Goal: Information Seeking & Learning: Learn about a topic

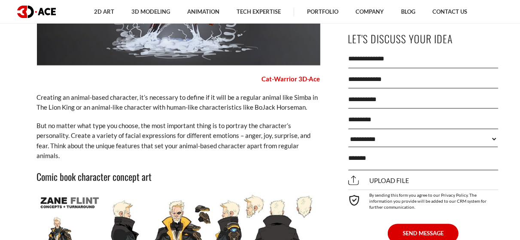
scroll to position [2404, 0]
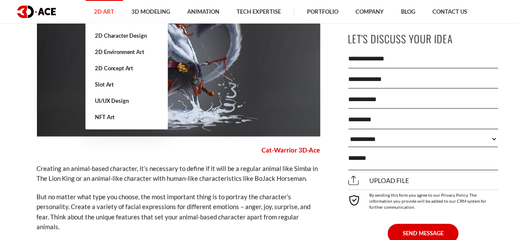
click at [104, 7] on link "2D Art" at bounding box center [103, 12] width 37 height 24
click at [130, 50] on link "2D Environment Art" at bounding box center [126, 52] width 82 height 16
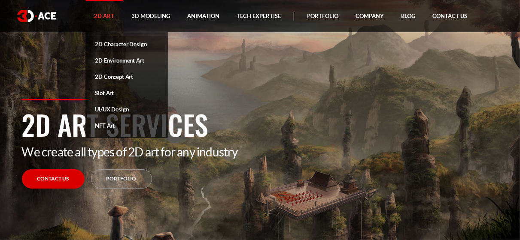
click at [115, 43] on link "2D Character Design" at bounding box center [126, 44] width 82 height 16
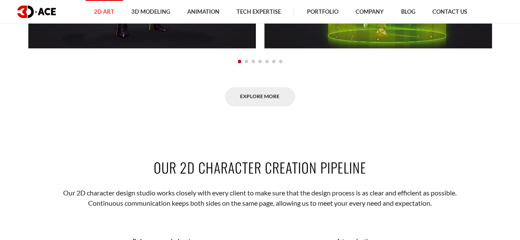
scroll to position [730, 0]
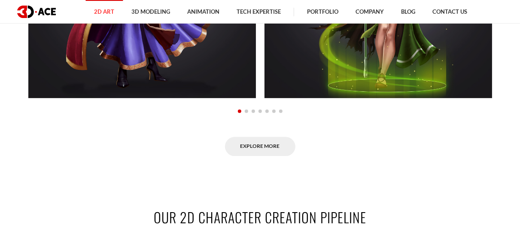
click at [246, 113] on span "Go to slide 2" at bounding box center [246, 111] width 3 height 3
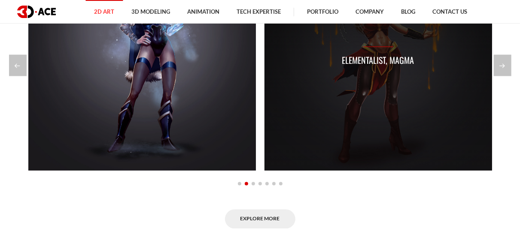
scroll to position [687, 0]
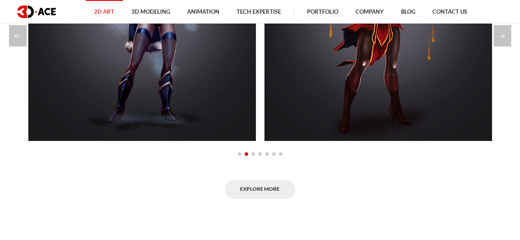
click at [253, 156] on span "Go to slide 3" at bounding box center [253, 154] width 3 height 3
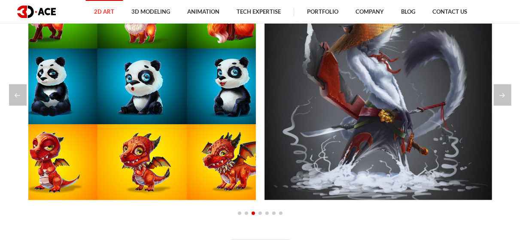
scroll to position [601, 0]
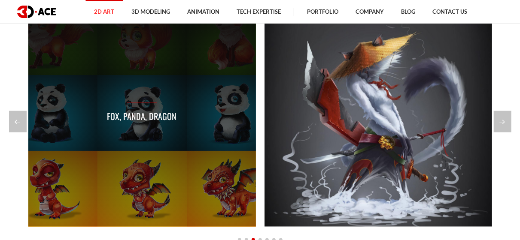
click at [181, 75] on div "Fox, Panda, Dragon" at bounding box center [142, 114] width 228 height 228
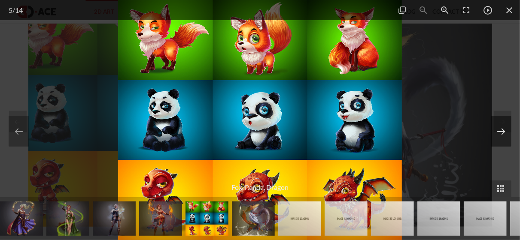
click at [503, 129] on button at bounding box center [501, 131] width 21 height 31
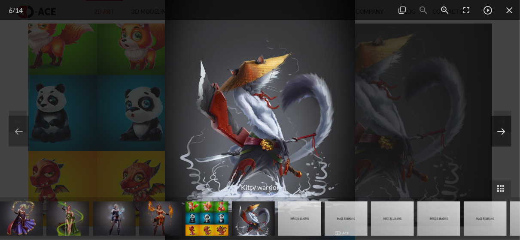
click at [503, 129] on button at bounding box center [501, 131] width 21 height 31
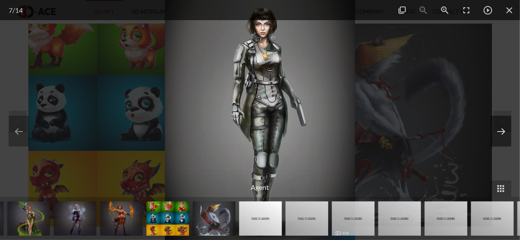
click at [503, 129] on button at bounding box center [501, 131] width 21 height 31
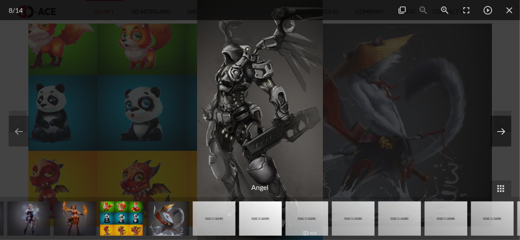
click at [503, 129] on button at bounding box center [501, 131] width 21 height 31
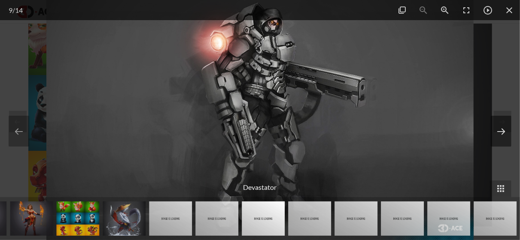
click at [503, 129] on button at bounding box center [501, 131] width 21 height 31
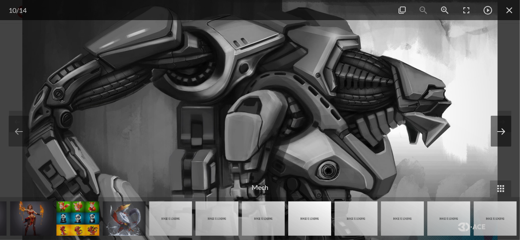
click at [503, 129] on button at bounding box center [501, 131] width 21 height 31
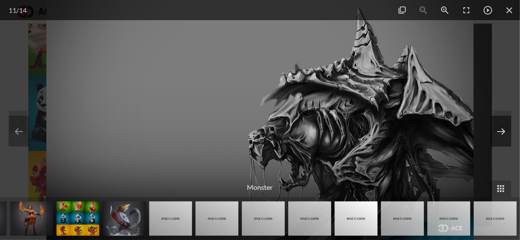
click at [503, 129] on button at bounding box center [501, 131] width 21 height 31
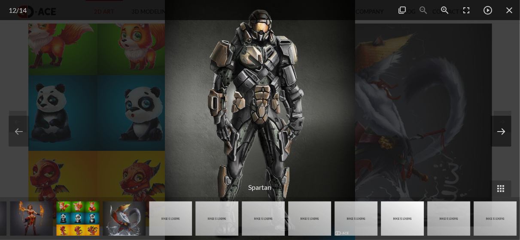
click at [503, 129] on button at bounding box center [501, 131] width 21 height 31
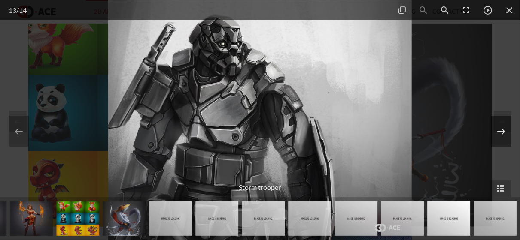
click at [503, 129] on button at bounding box center [501, 131] width 21 height 31
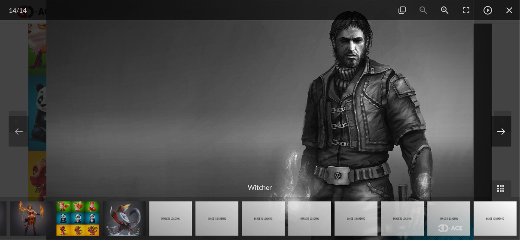
click at [503, 129] on button at bounding box center [501, 131] width 21 height 31
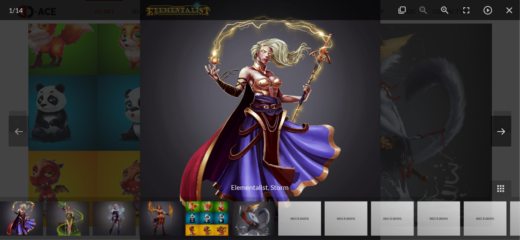
click at [503, 129] on button at bounding box center [501, 131] width 21 height 31
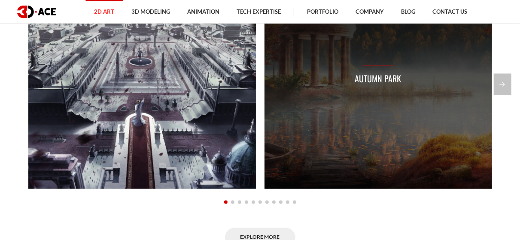
scroll to position [601, 0]
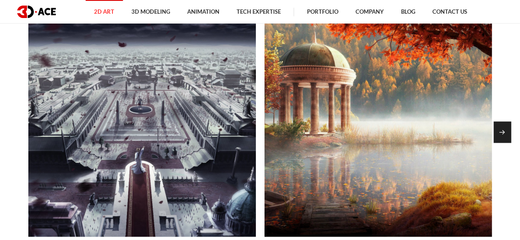
click at [510, 140] on div "Next slide" at bounding box center [503, 132] width 18 height 21
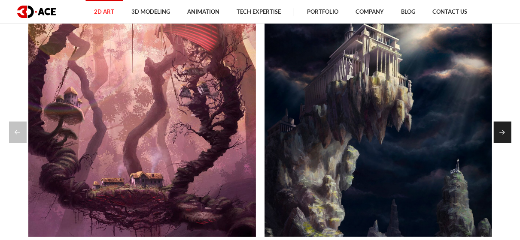
click at [505, 139] on div "Next slide" at bounding box center [503, 132] width 18 height 21
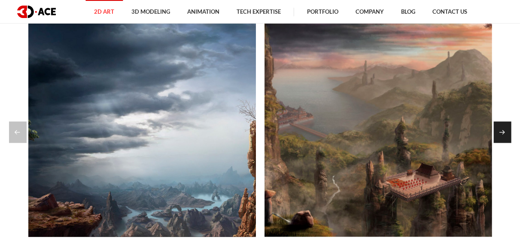
click at [504, 137] on div "Next slide" at bounding box center [503, 132] width 18 height 21
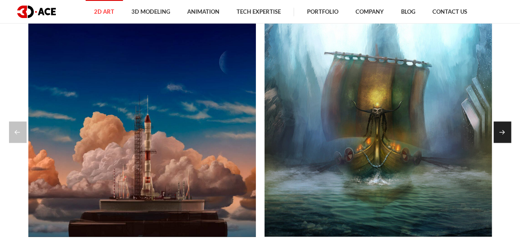
click at [504, 137] on div "Next slide" at bounding box center [503, 132] width 18 height 21
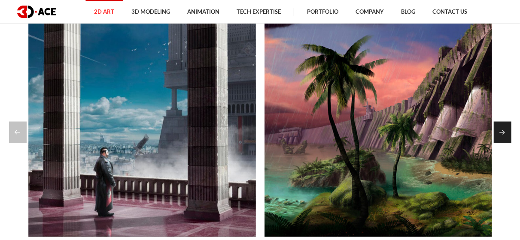
click at [504, 137] on div "Next slide" at bounding box center [503, 132] width 18 height 21
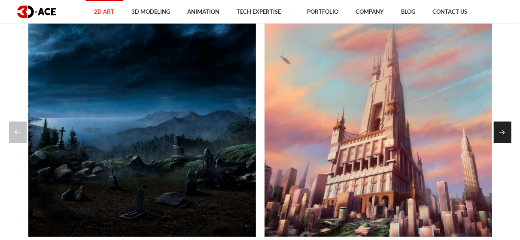
click at [504, 137] on div "Next slide" at bounding box center [503, 132] width 18 height 21
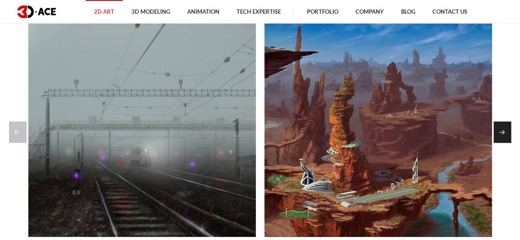
click at [504, 137] on div "Next slide" at bounding box center [503, 132] width 18 height 21
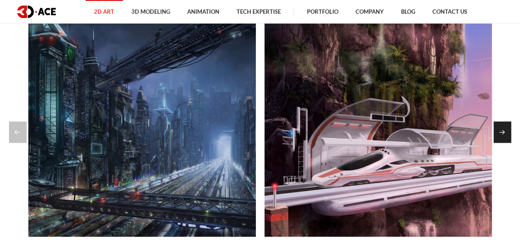
click at [504, 137] on div "Next slide" at bounding box center [503, 132] width 18 height 21
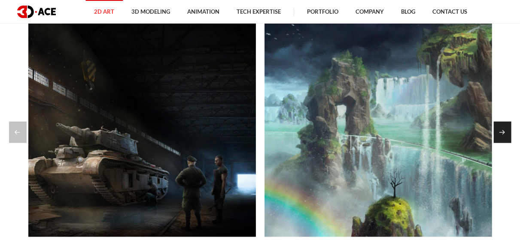
click at [504, 137] on div "Next slide" at bounding box center [503, 132] width 18 height 21
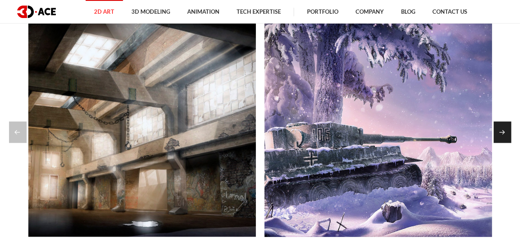
click at [504, 137] on div "Next slide" at bounding box center [503, 132] width 18 height 21
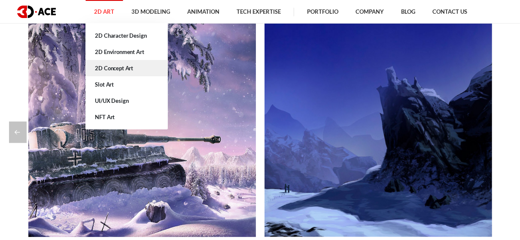
click at [124, 67] on link "2D Concept Art" at bounding box center [126, 68] width 82 height 16
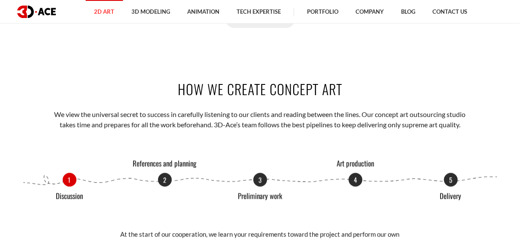
scroll to position [773, 0]
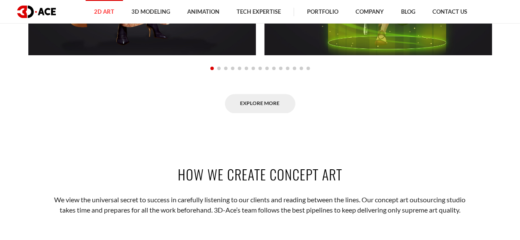
click at [218, 68] on span "Go to slide 2" at bounding box center [218, 68] width 3 height 3
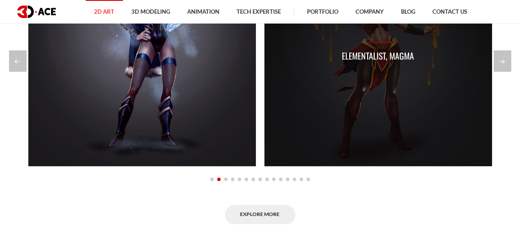
scroll to position [687, 0]
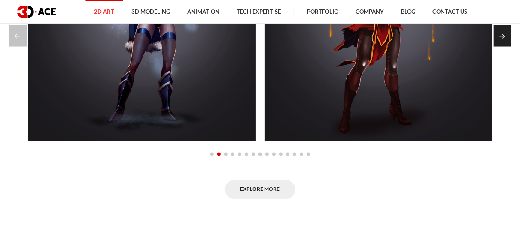
click at [500, 42] on div "Next slide" at bounding box center [503, 35] width 18 height 21
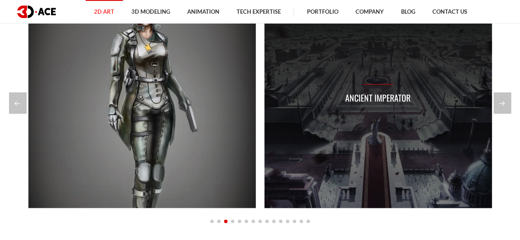
scroll to position [601, 0]
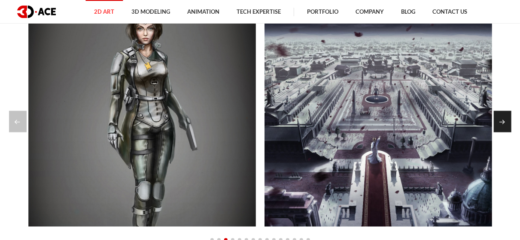
click at [505, 119] on div "Next slide" at bounding box center [503, 121] width 18 height 21
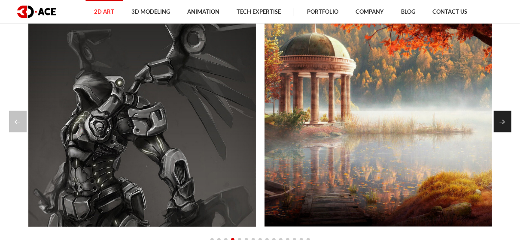
click at [505, 119] on div "Next slide" at bounding box center [503, 121] width 18 height 21
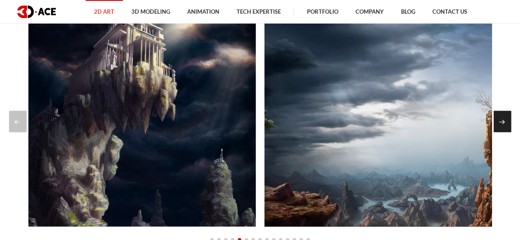
click at [505, 119] on div "Next slide" at bounding box center [503, 121] width 18 height 21
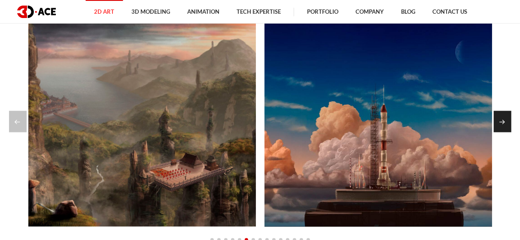
click at [505, 119] on div "Next slide" at bounding box center [503, 121] width 18 height 21
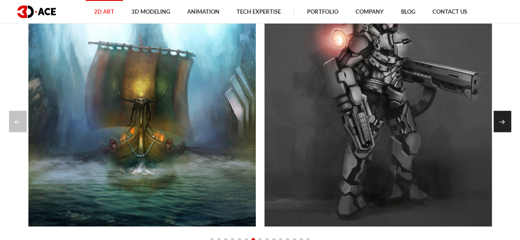
click at [505, 119] on div "Next slide" at bounding box center [503, 121] width 18 height 21
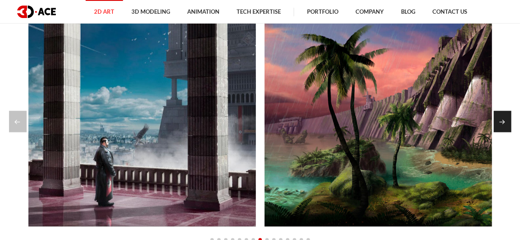
click at [505, 119] on div "Next slide" at bounding box center [503, 121] width 18 height 21
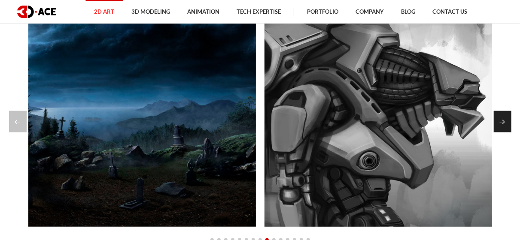
click at [505, 119] on div "Next slide" at bounding box center [503, 121] width 18 height 21
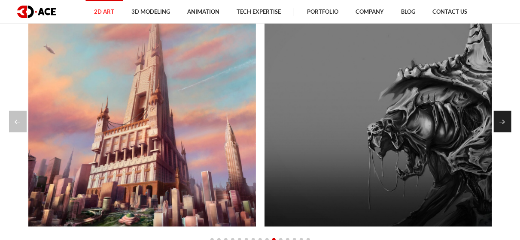
click at [505, 119] on div "Next slide" at bounding box center [503, 121] width 18 height 21
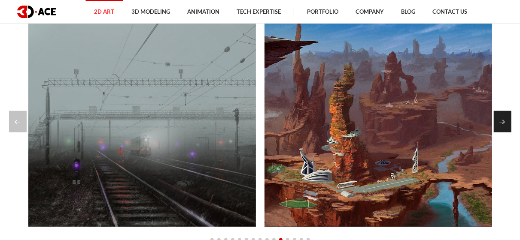
click at [505, 119] on div "Next slide" at bounding box center [503, 121] width 18 height 21
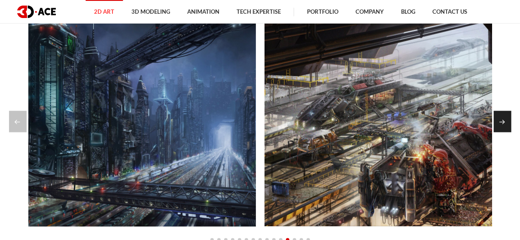
click at [505, 119] on div "Next slide" at bounding box center [503, 121] width 18 height 21
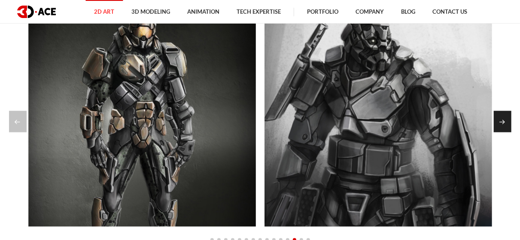
click at [505, 119] on div "Next slide" at bounding box center [503, 121] width 18 height 21
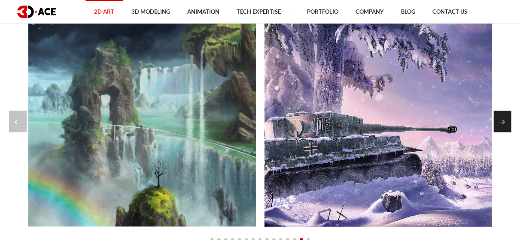
click at [505, 119] on div "Next slide" at bounding box center [503, 121] width 18 height 21
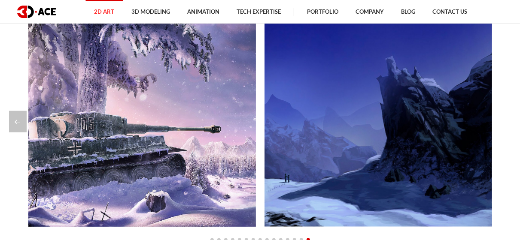
click at [505, 119] on div at bounding box center [260, 121] width 502 height 21
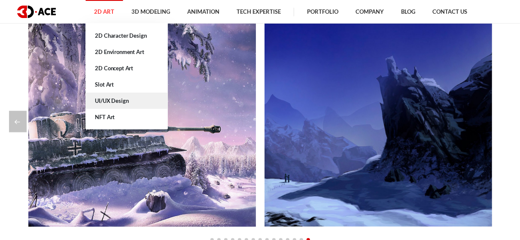
click at [117, 102] on link "UI/UX Design" at bounding box center [126, 101] width 82 height 16
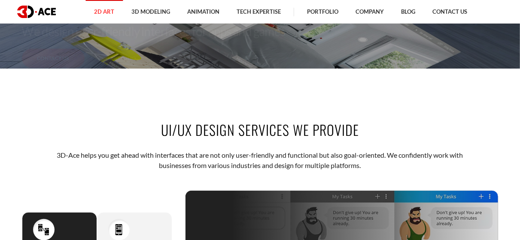
scroll to position [258, 0]
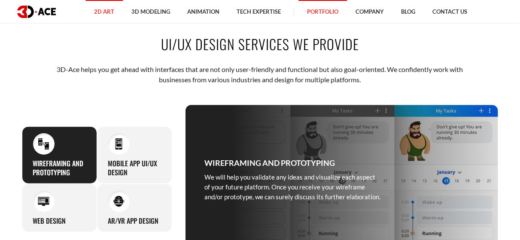
click at [324, 9] on link "Portfolio" at bounding box center [322, 12] width 49 height 24
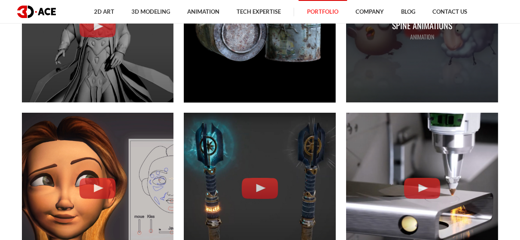
scroll to position [1502, 0]
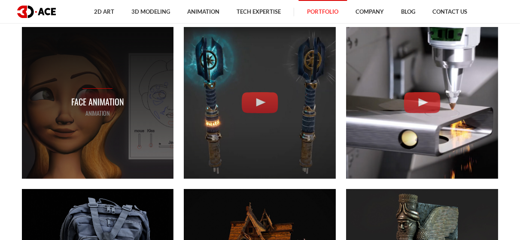
click at [94, 98] on p "Face Animation" at bounding box center [97, 101] width 53 height 13
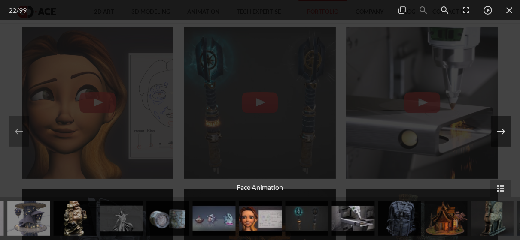
click at [498, 133] on button at bounding box center [501, 131] width 21 height 31
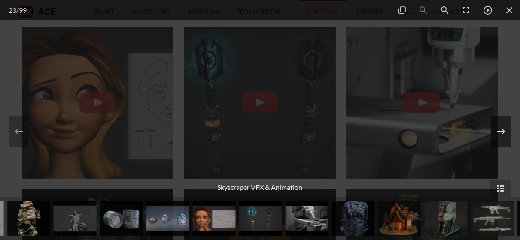
click at [504, 128] on button at bounding box center [501, 131] width 21 height 31
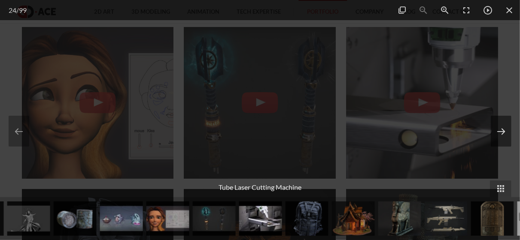
click at [505, 130] on button at bounding box center [501, 131] width 21 height 31
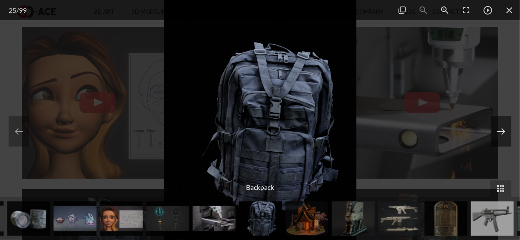
click at [507, 132] on button at bounding box center [501, 131] width 21 height 31
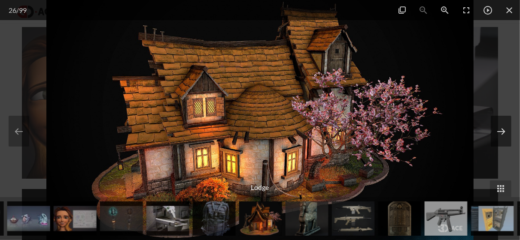
click at [507, 132] on button at bounding box center [501, 131] width 21 height 31
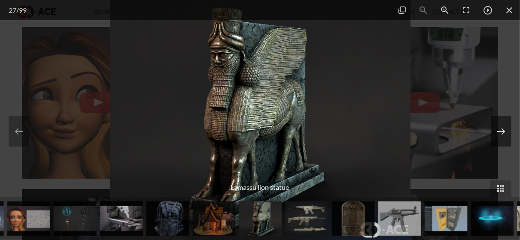
click at [507, 132] on button at bounding box center [501, 131] width 21 height 31
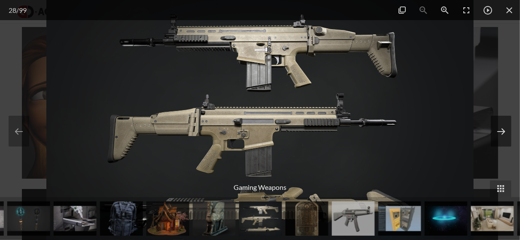
click at [507, 132] on button at bounding box center [501, 131] width 21 height 31
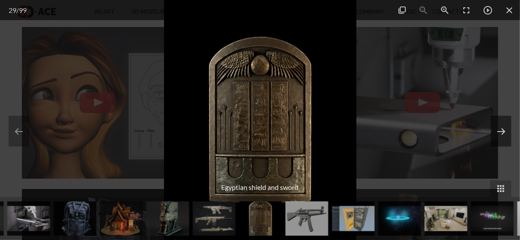
click at [507, 132] on button at bounding box center [501, 131] width 21 height 31
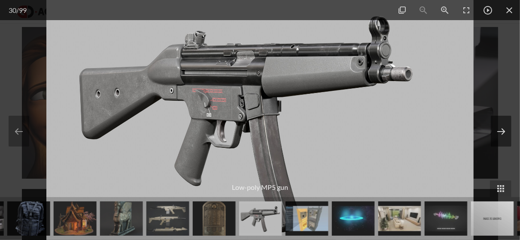
click at [504, 131] on button at bounding box center [501, 131] width 21 height 31
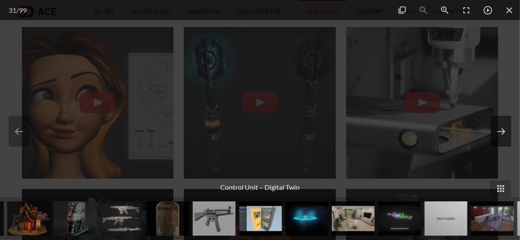
click at [498, 132] on button at bounding box center [501, 131] width 21 height 31
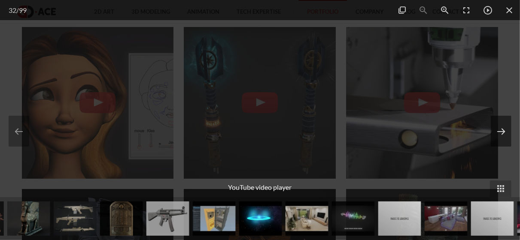
click at [500, 129] on button at bounding box center [501, 131] width 21 height 31
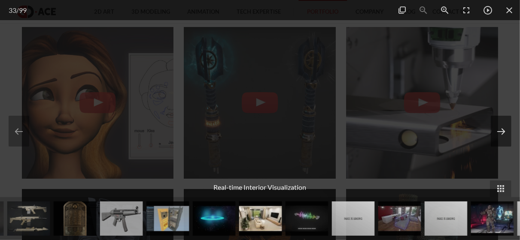
click at [500, 131] on button at bounding box center [501, 131] width 21 height 31
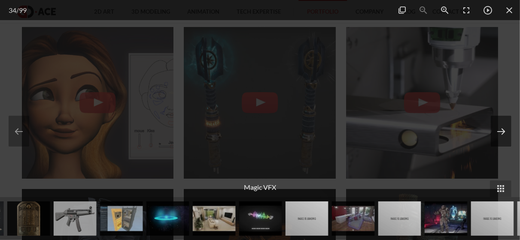
click at [501, 133] on button at bounding box center [501, 131] width 21 height 31
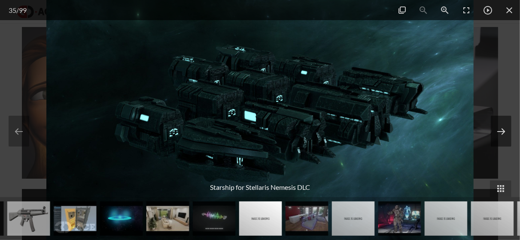
click at [509, 135] on button at bounding box center [501, 131] width 21 height 31
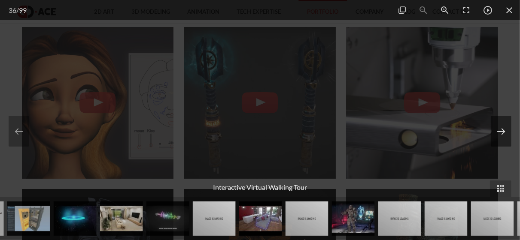
click at [507, 135] on button at bounding box center [501, 131] width 21 height 31
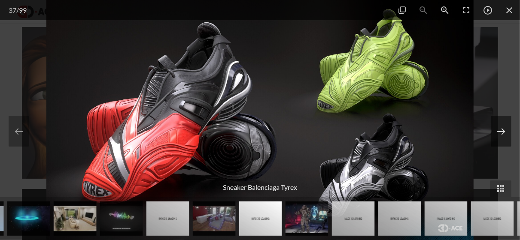
click at [507, 135] on button at bounding box center [501, 131] width 21 height 31
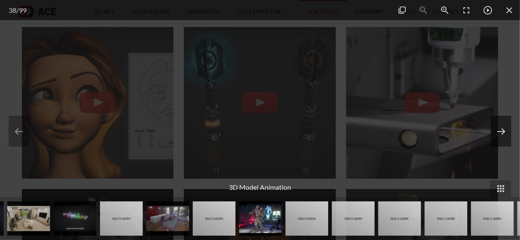
click at [507, 135] on button at bounding box center [501, 131] width 21 height 31
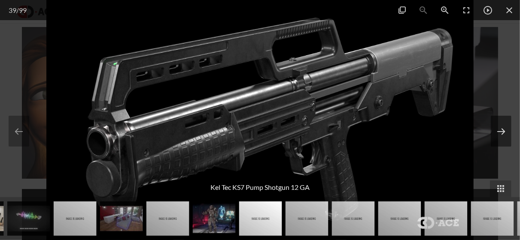
click at [507, 135] on button at bounding box center [501, 131] width 21 height 31
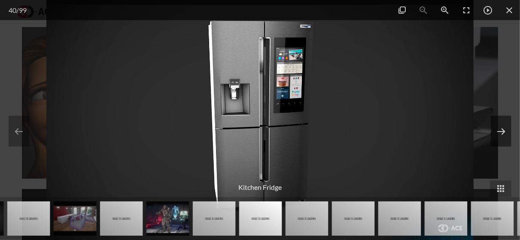
click at [507, 135] on button at bounding box center [501, 131] width 21 height 31
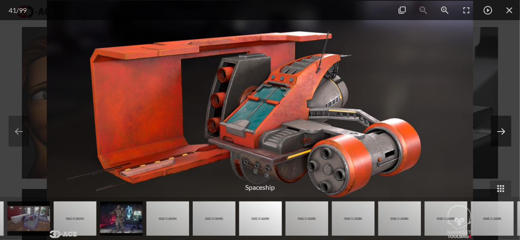
click at [507, 135] on button at bounding box center [501, 131] width 21 height 31
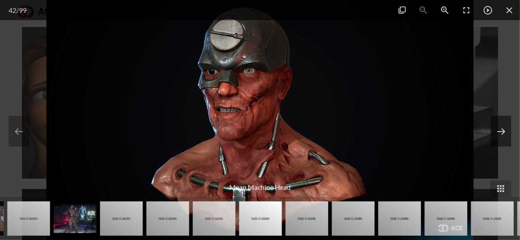
click at [507, 135] on button at bounding box center [501, 131] width 21 height 31
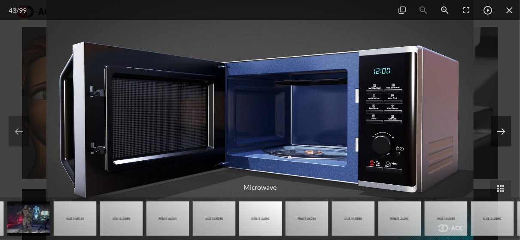
click at [507, 135] on button at bounding box center [501, 131] width 21 height 31
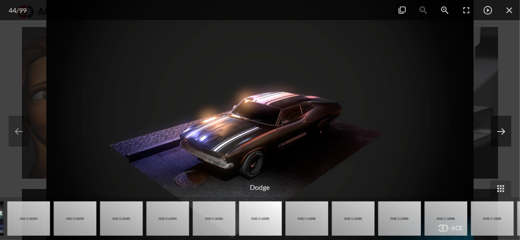
click at [505, 133] on button at bounding box center [501, 131] width 21 height 31
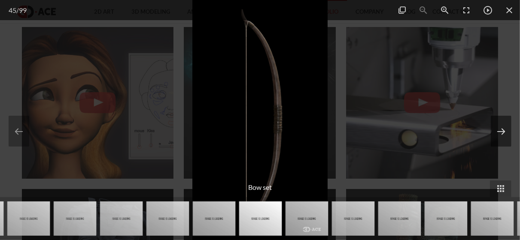
click at [505, 133] on button at bounding box center [501, 131] width 21 height 31
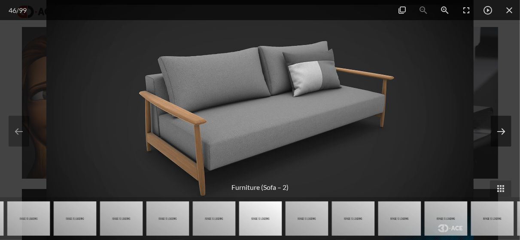
click at [505, 133] on button at bounding box center [501, 131] width 21 height 31
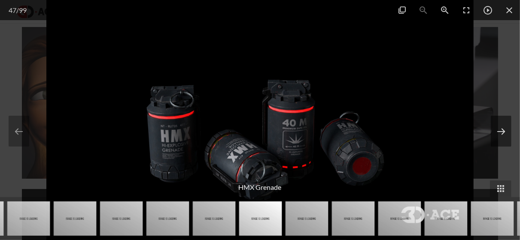
click at [505, 133] on button at bounding box center [501, 131] width 21 height 31
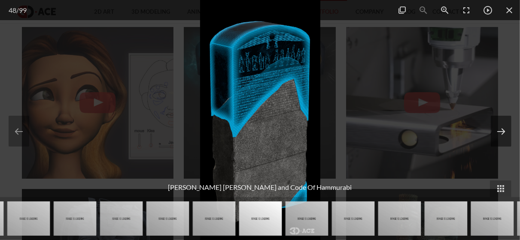
click at [505, 133] on button at bounding box center [501, 131] width 21 height 31
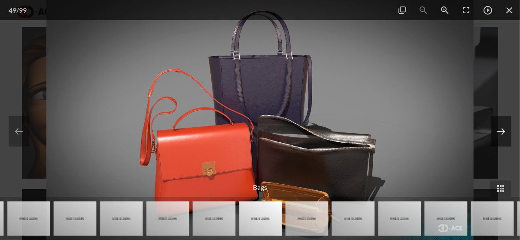
click at [505, 133] on button at bounding box center [501, 131] width 21 height 31
